Goal: Find specific page/section: Find specific page/section

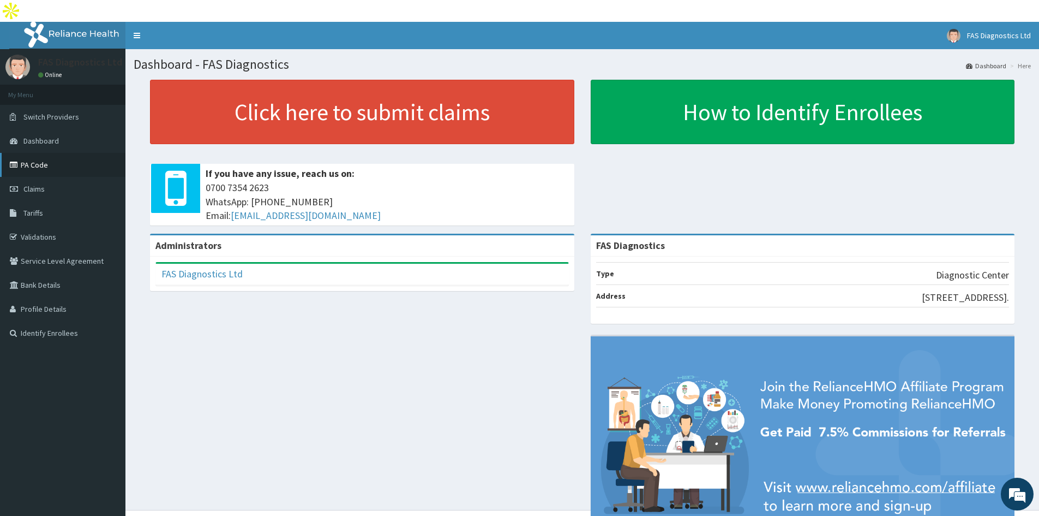
click at [64, 153] on link "PA Code" at bounding box center [63, 165] width 126 height 24
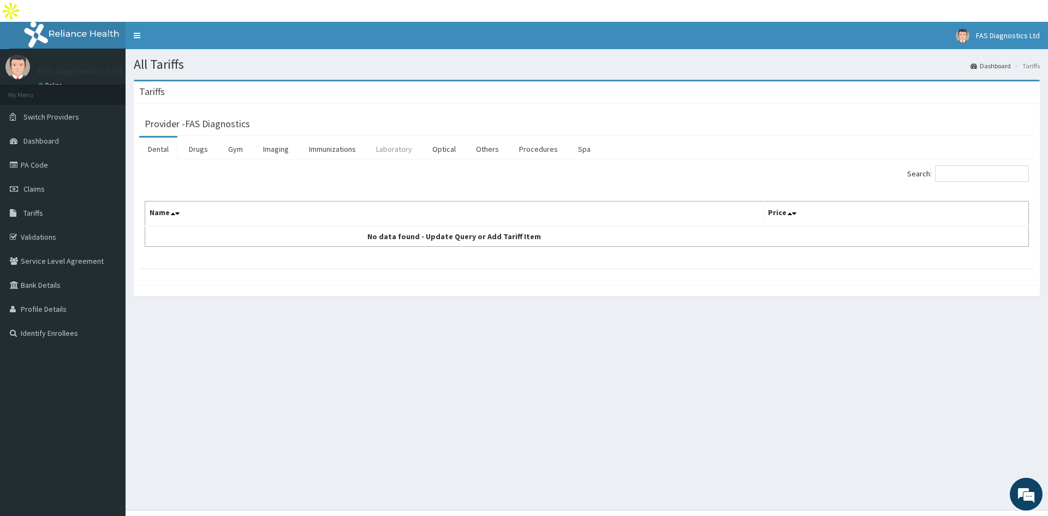
click at [383, 138] on link "Laboratory" at bounding box center [393, 149] width 53 height 23
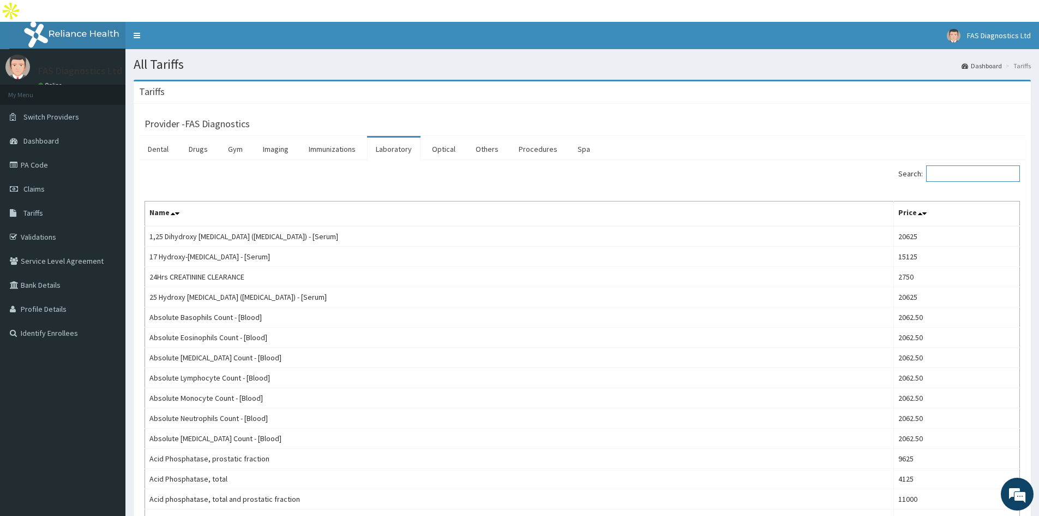
click at [957, 165] on input "Search:" at bounding box center [974, 173] width 94 height 16
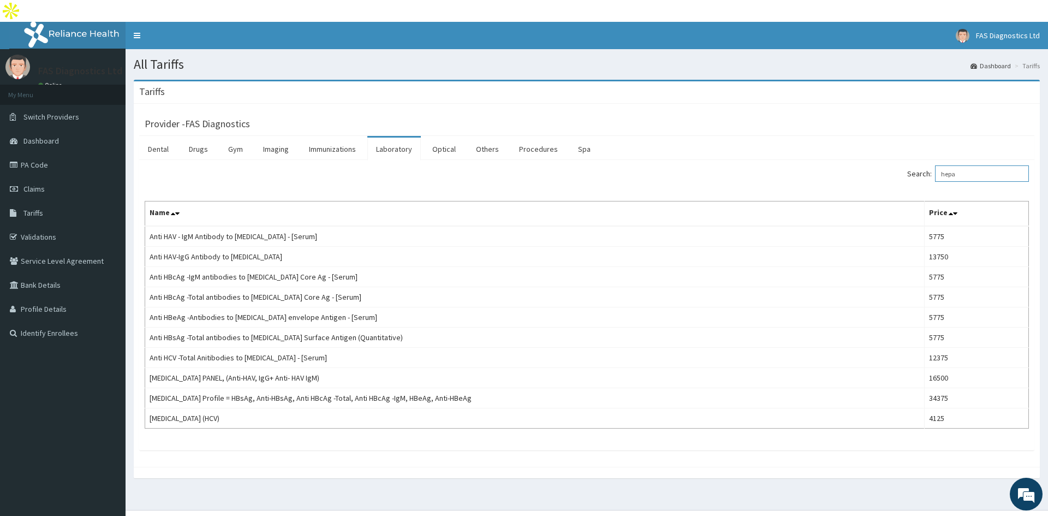
type input "hepa"
